Goal: Task Accomplishment & Management: Manage account settings

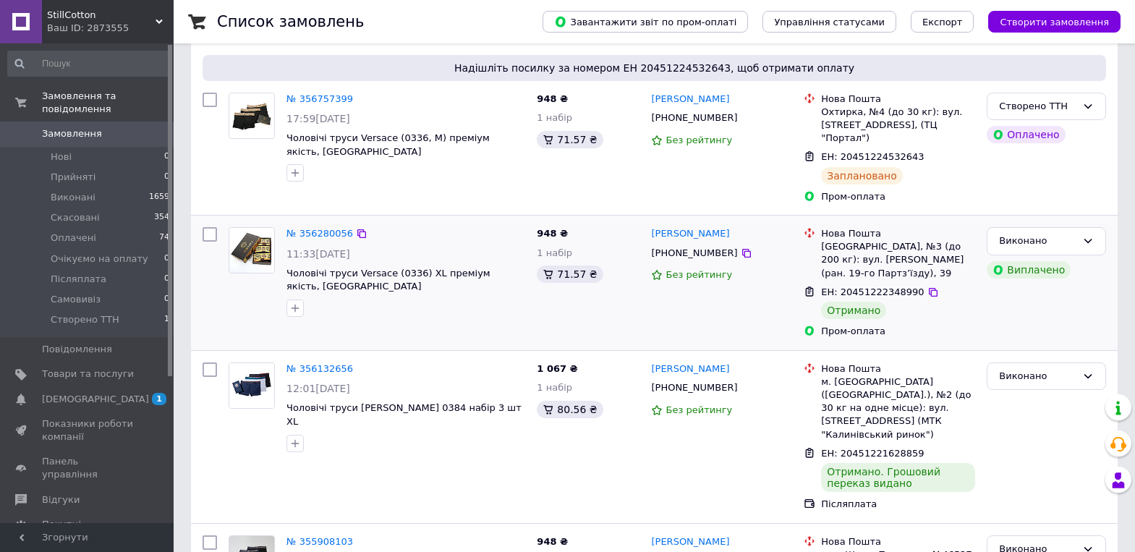
scroll to position [145, 0]
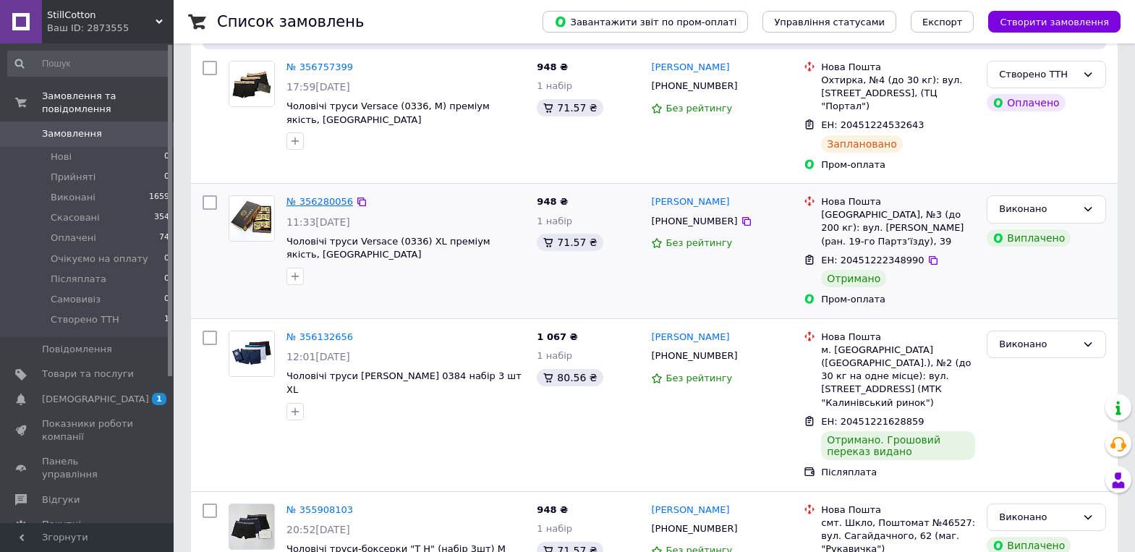
click at [320, 196] on link "№ 356280056" at bounding box center [319, 201] width 67 height 11
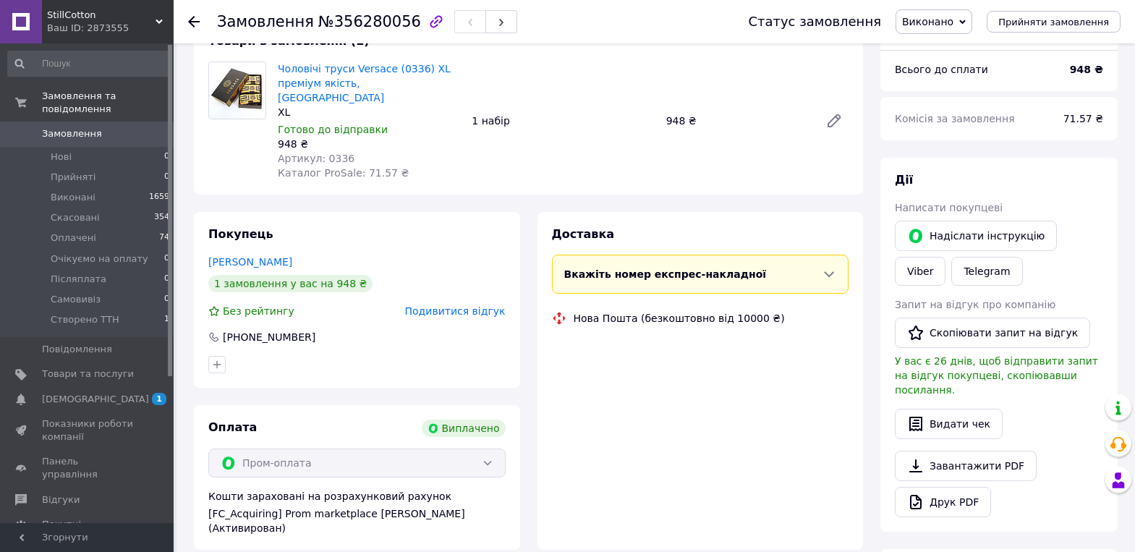
scroll to position [199, 0]
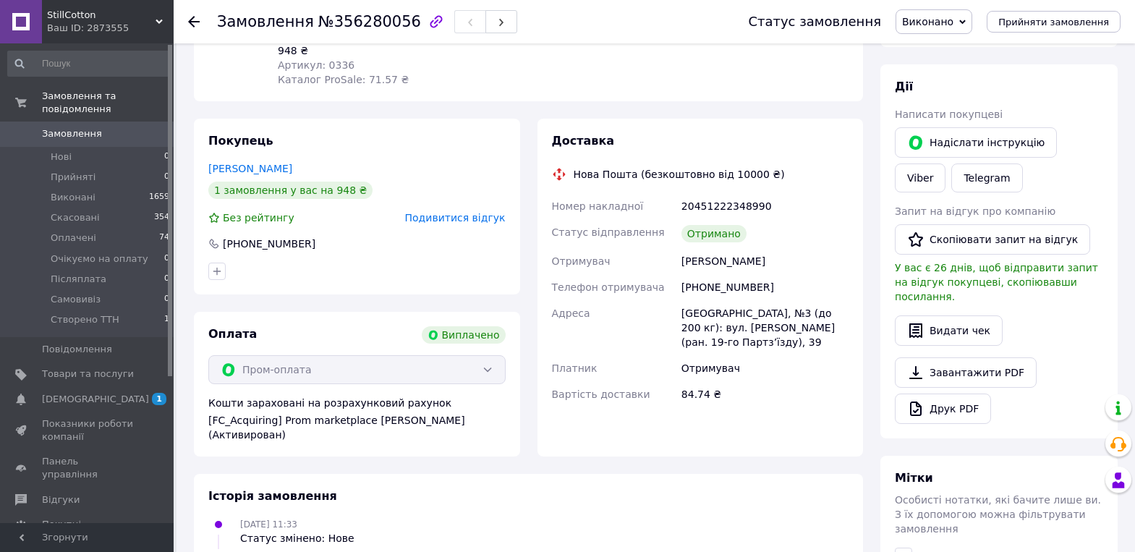
click at [468, 212] on span "Подивитися відгук" at bounding box center [455, 218] width 101 height 12
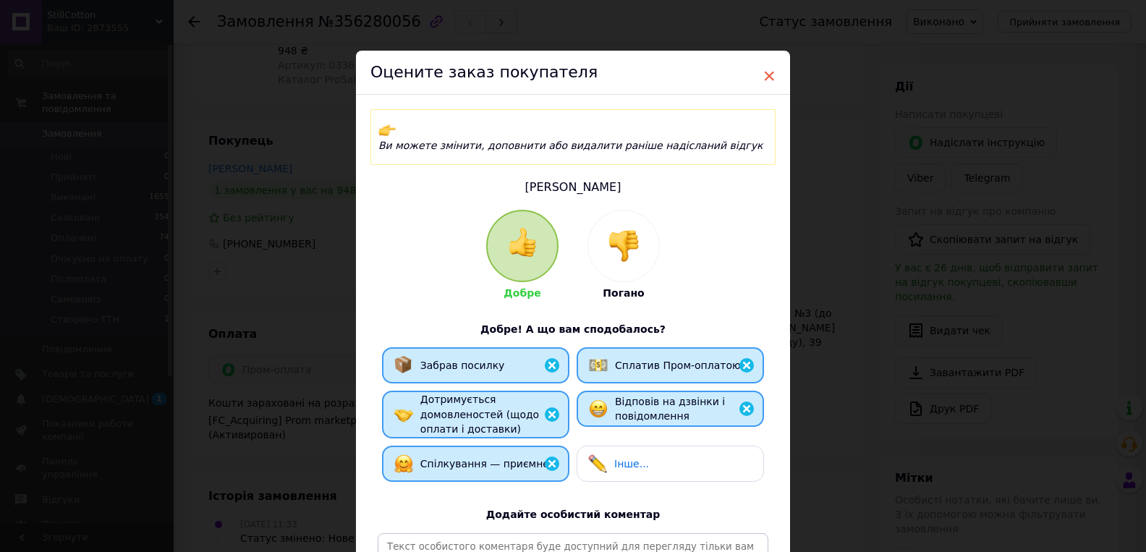
click at [764, 76] on span "×" at bounding box center [768, 76] width 13 height 25
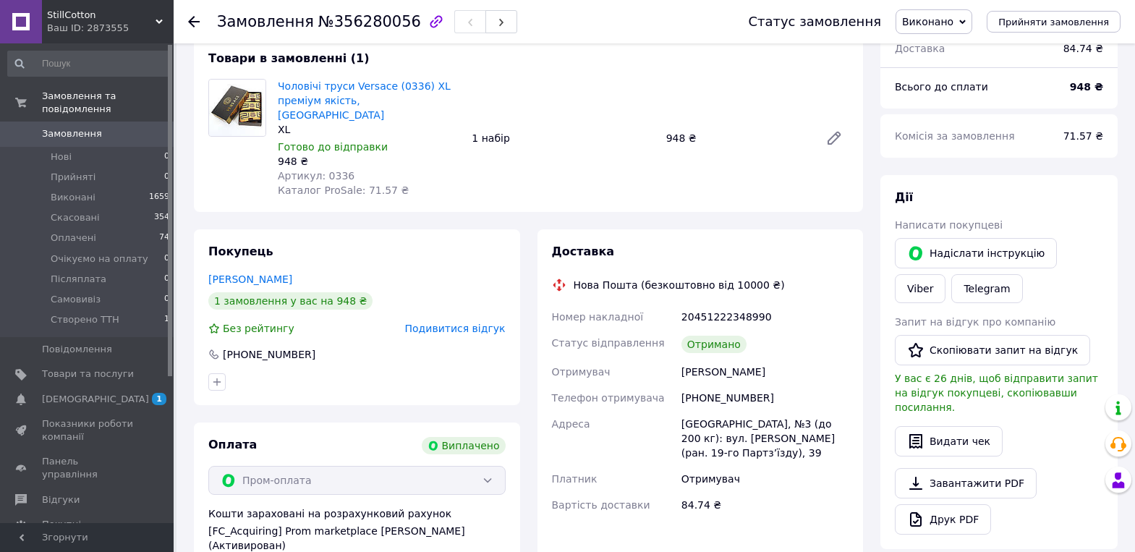
scroll to position [0, 0]
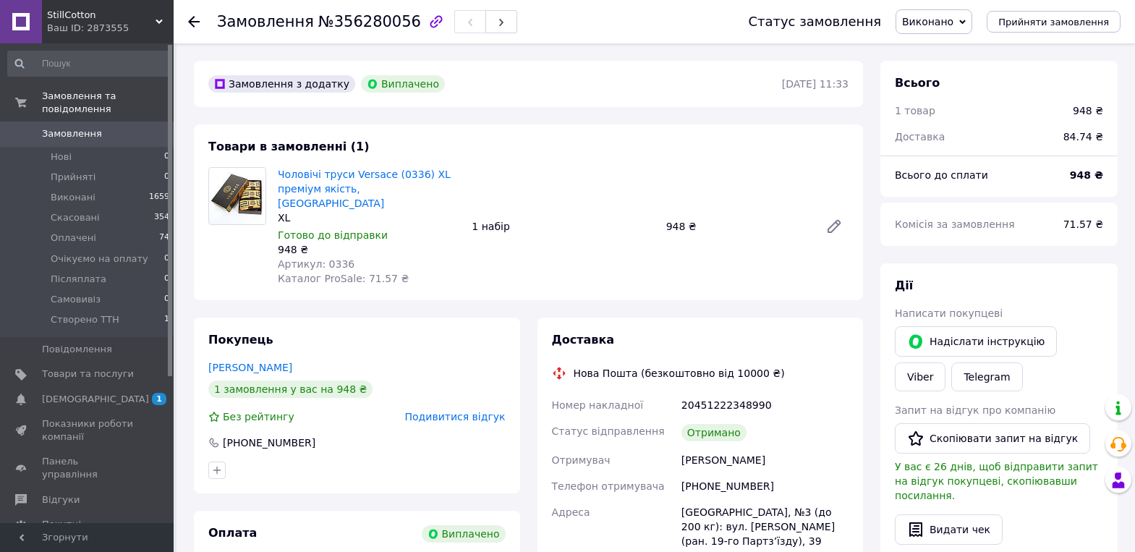
click at [71, 127] on span "Замовлення" at bounding box center [72, 133] width 60 height 13
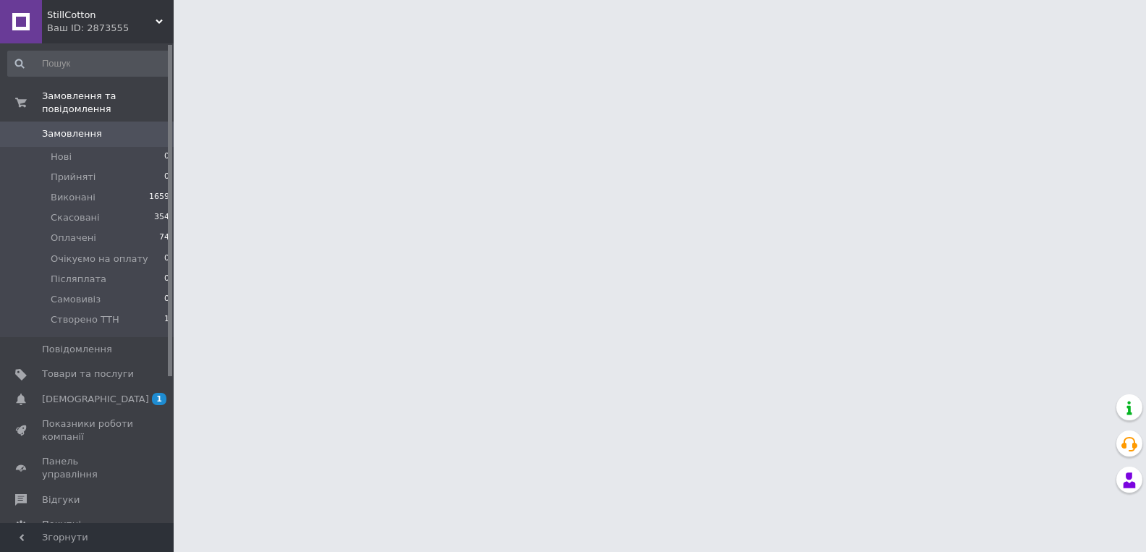
click at [86, 393] on span "[DEMOGRAPHIC_DATA]" at bounding box center [95, 399] width 107 height 13
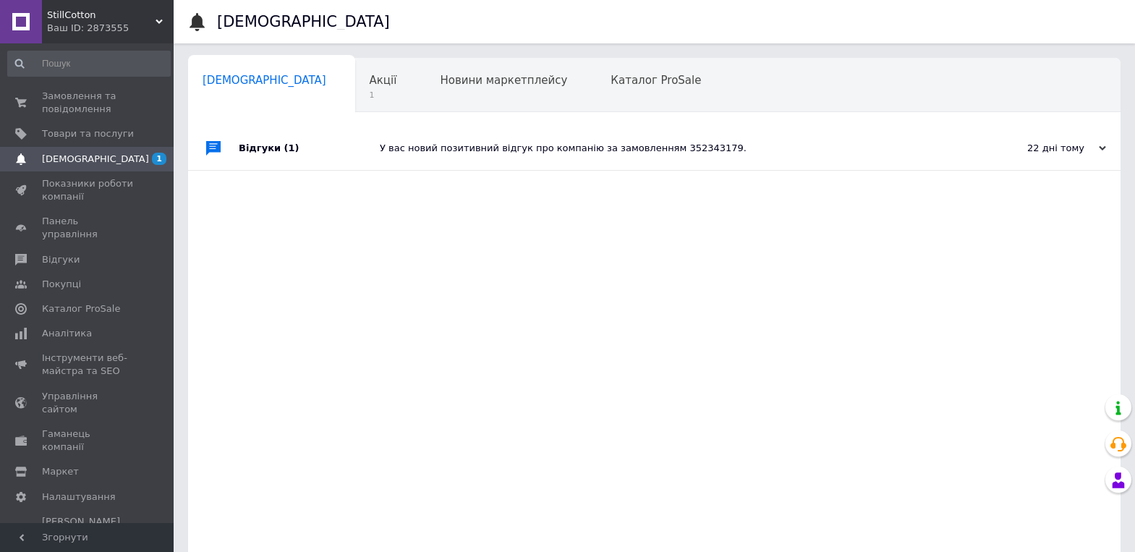
click at [600, 148] on div "У вас новий позитивний відгук про компанію за замовленням 352343179." at bounding box center [671, 148] width 582 height 13
click at [678, 147] on div "У вас новий позитивний відгук про компанію за замовленням 352343179." at bounding box center [671, 148] width 582 height 13
click at [264, 148] on div "Відгуки (1)" at bounding box center [309, 148] width 141 height 43
click at [660, 139] on div "У вас новий позитивний відгук про компанію за замовленням 352343179." at bounding box center [671, 148] width 582 height 43
click at [648, 145] on div "У вас новий позитивний відгук про компанію за замовленням 352343179." at bounding box center [671, 148] width 582 height 13
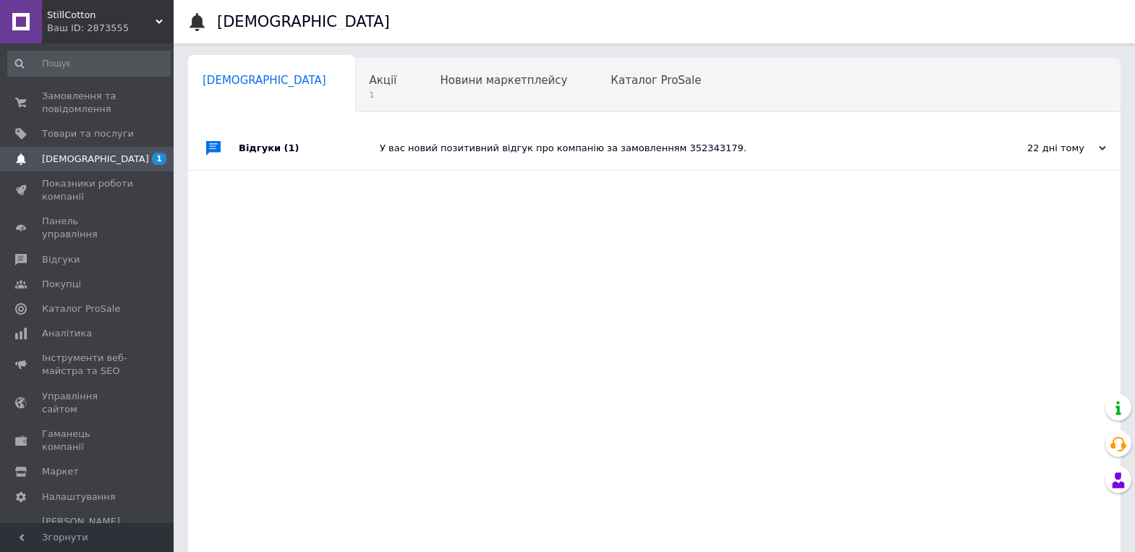
click at [643, 149] on div "У вас новий позитивний відгук про компанію за замовленням 352343179." at bounding box center [671, 148] width 582 height 13
click at [533, 139] on div "У вас новий позитивний відгук про компанію за замовленням 352343179." at bounding box center [671, 148] width 582 height 43
drag, startPoint x: 471, startPoint y: 147, endPoint x: 458, endPoint y: 147, distance: 13.0
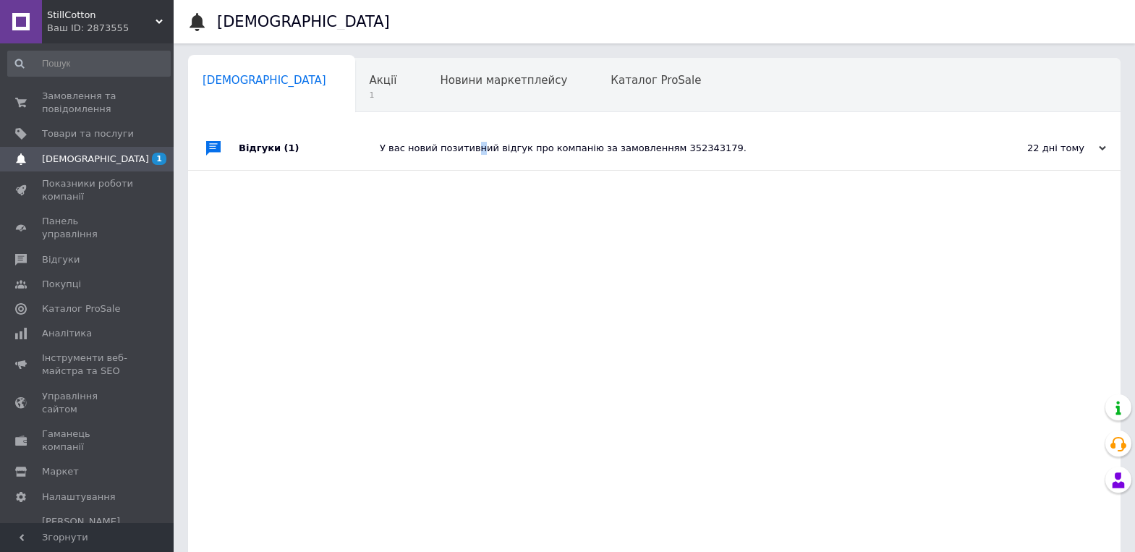
click at [467, 148] on div "У вас новий позитивний відгук про компанію за замовленням 352343179." at bounding box center [671, 148] width 582 height 13
click at [425, 145] on div "У вас новий позитивний відгук про компанію за замовленням 352343179." at bounding box center [671, 148] width 582 height 13
drag, startPoint x: 423, startPoint y: 145, endPoint x: 372, endPoint y: 141, distance: 51.5
click at [422, 145] on div "У вас новий позитивний відгук про компанію за замовленням 352343179." at bounding box center [671, 148] width 582 height 13
click at [370, 77] on span "Акції" at bounding box center [383, 80] width 27 height 13
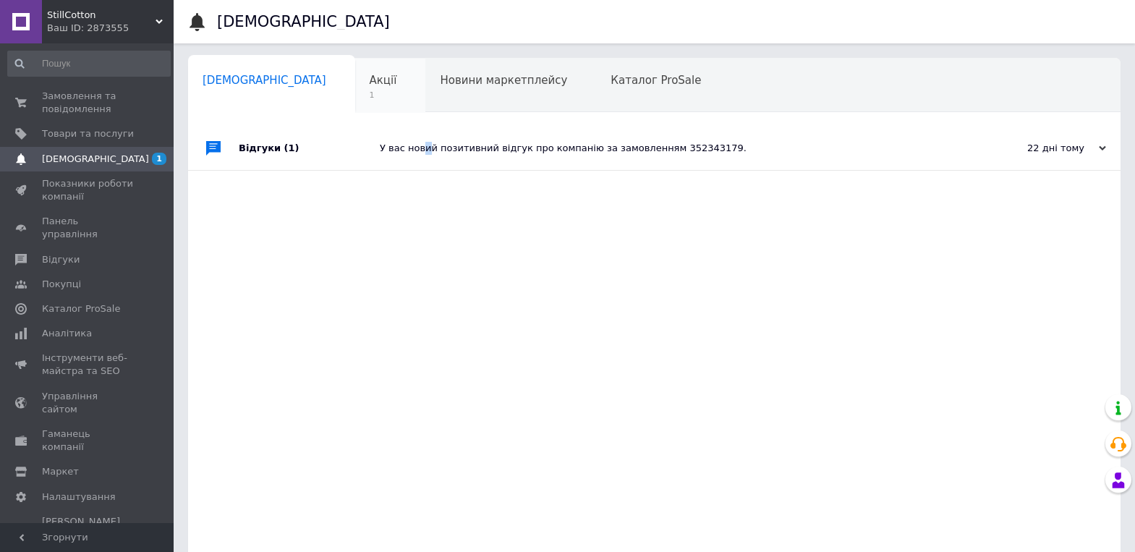
click at [370, 81] on span "Акції" at bounding box center [383, 80] width 27 height 13
click at [440, 79] on span "Новини маркетплейсу" at bounding box center [503, 80] width 127 height 13
click at [370, 75] on span "Акції" at bounding box center [383, 80] width 27 height 13
click at [370, 77] on span "Акції" at bounding box center [383, 80] width 27 height 13
click at [370, 80] on span "Акції" at bounding box center [383, 80] width 27 height 13
